Goal: Information Seeking & Learning: Learn about a topic

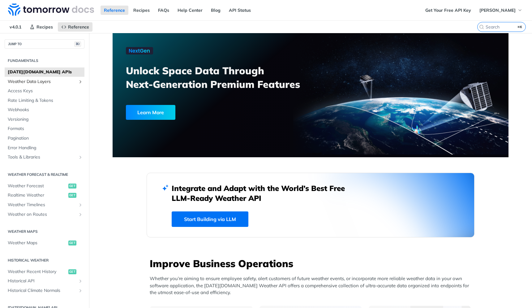
click at [36, 80] on span "Weather Data Layers" at bounding box center [42, 82] width 69 height 6
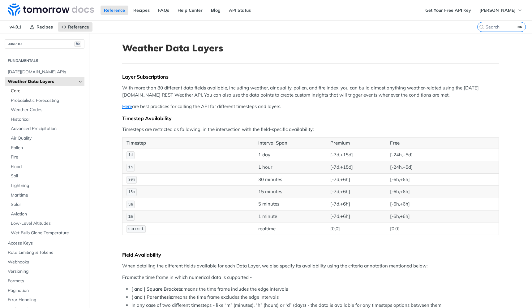
click at [13, 94] on link "Core" at bounding box center [46, 90] width 77 height 9
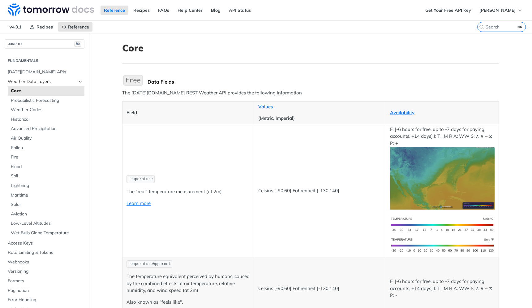
click at [23, 82] on span "Weather Data Layers" at bounding box center [42, 82] width 69 height 6
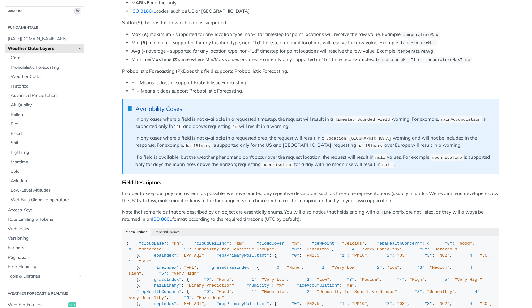
scroll to position [390, 0]
click at [14, 56] on span "Core" at bounding box center [47, 58] width 72 height 6
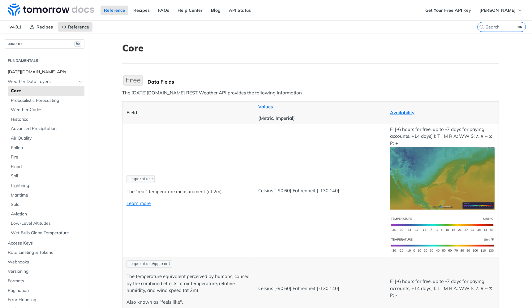
click at [24, 70] on span "[DATE][DOMAIN_NAME] APIs" at bounding box center [45, 72] width 75 height 6
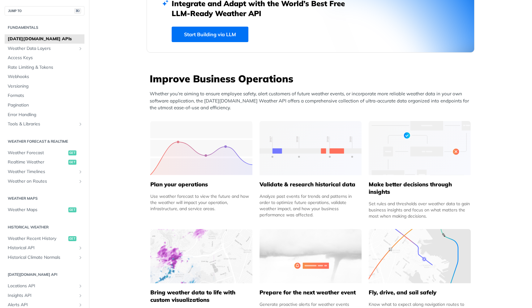
scroll to position [210, 0]
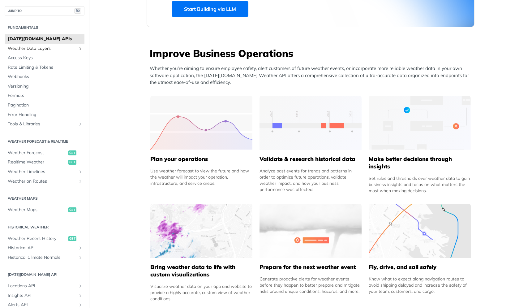
click at [41, 49] on span "Weather Data Layers" at bounding box center [42, 48] width 69 height 6
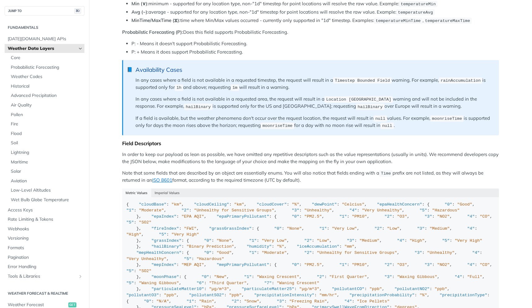
scroll to position [453, 0]
